Goal: Find specific page/section: Find specific page/section

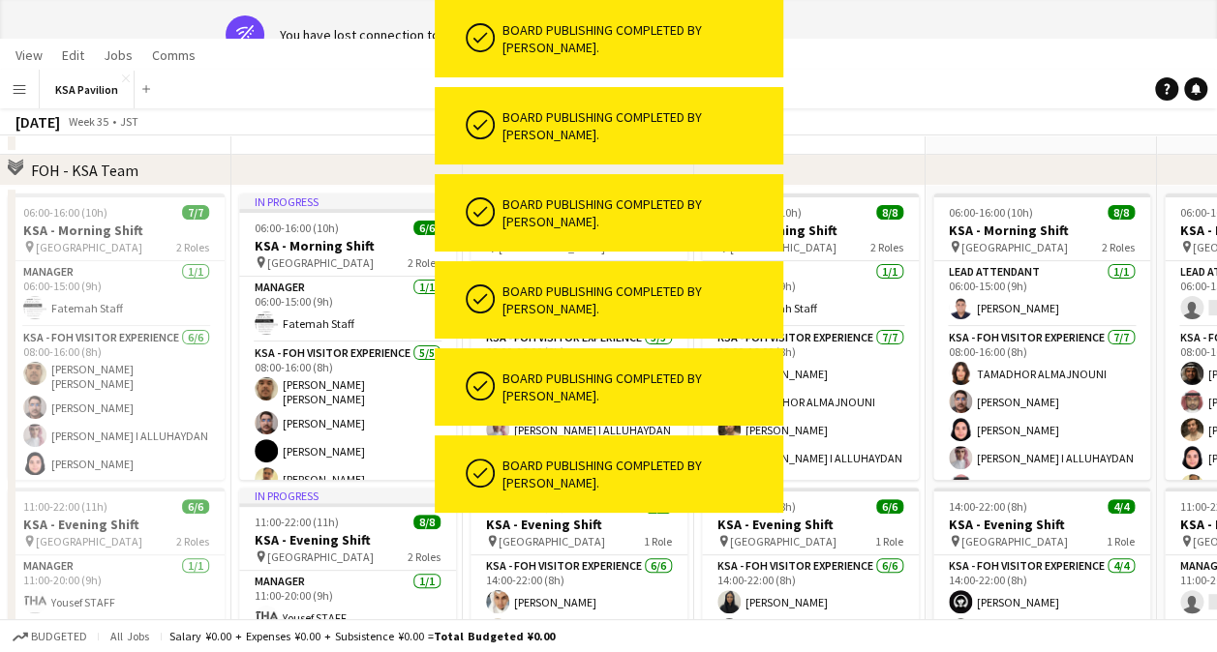
scroll to position [190, 0]
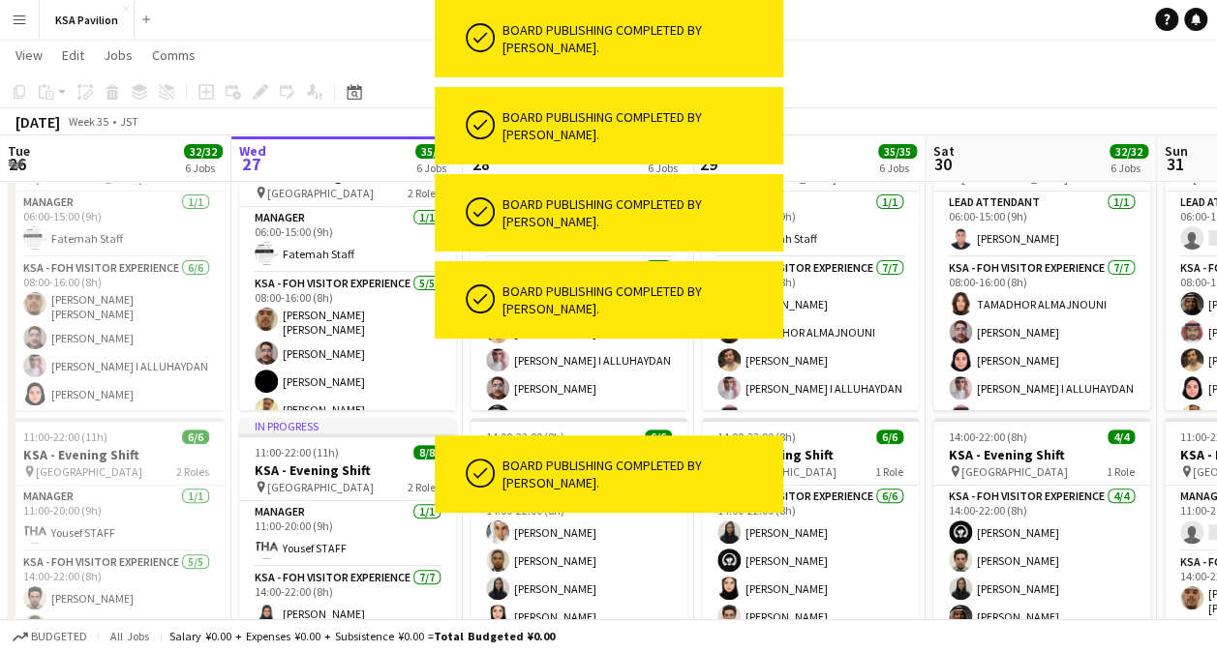
click at [356, 46] on app-page-menu "View Day view expanded Day view collapsed Month view Date picker Jump to [DATE]…" at bounding box center [608, 57] width 1217 height 37
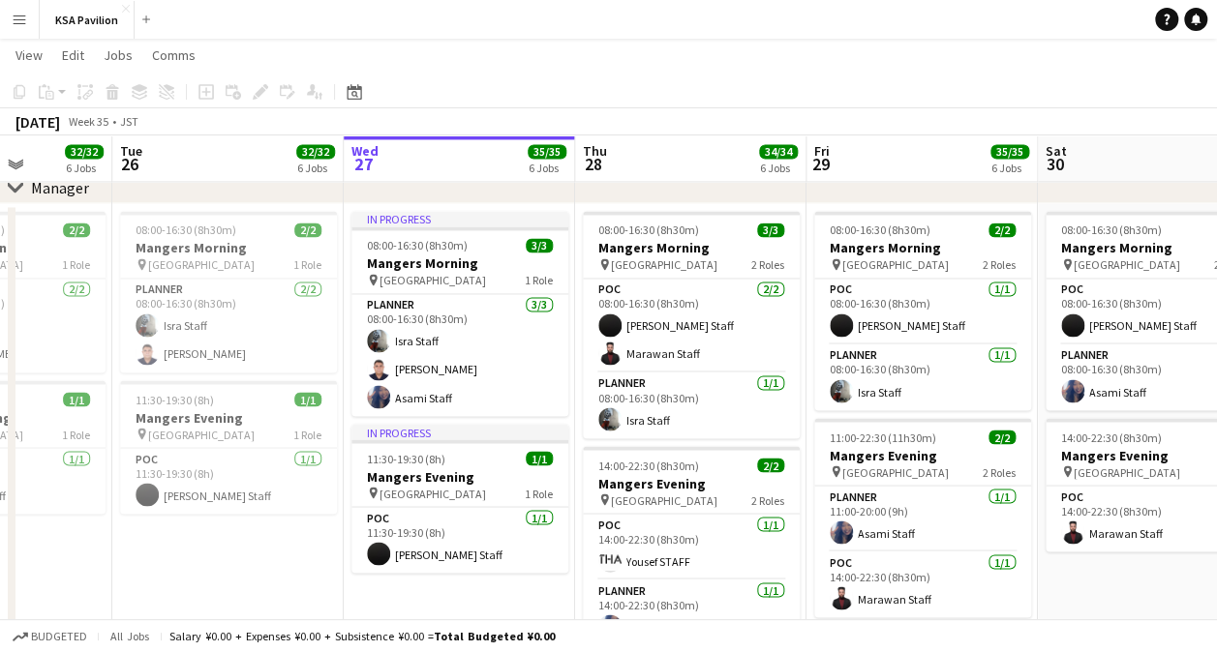
scroll to position [1508, 0]
